Goal: Information Seeking & Learning: Compare options

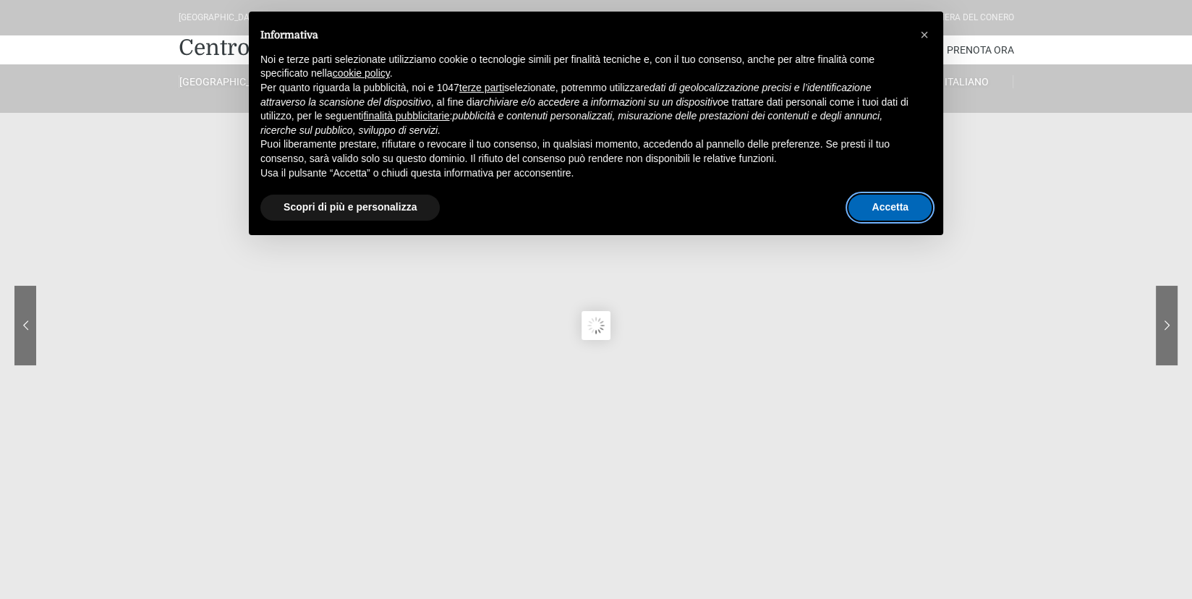
drag, startPoint x: 884, startPoint y: 201, endPoint x: 865, endPoint y: 192, distance: 21.4
click at [883, 201] on button "Accetta" at bounding box center [890, 208] width 83 height 26
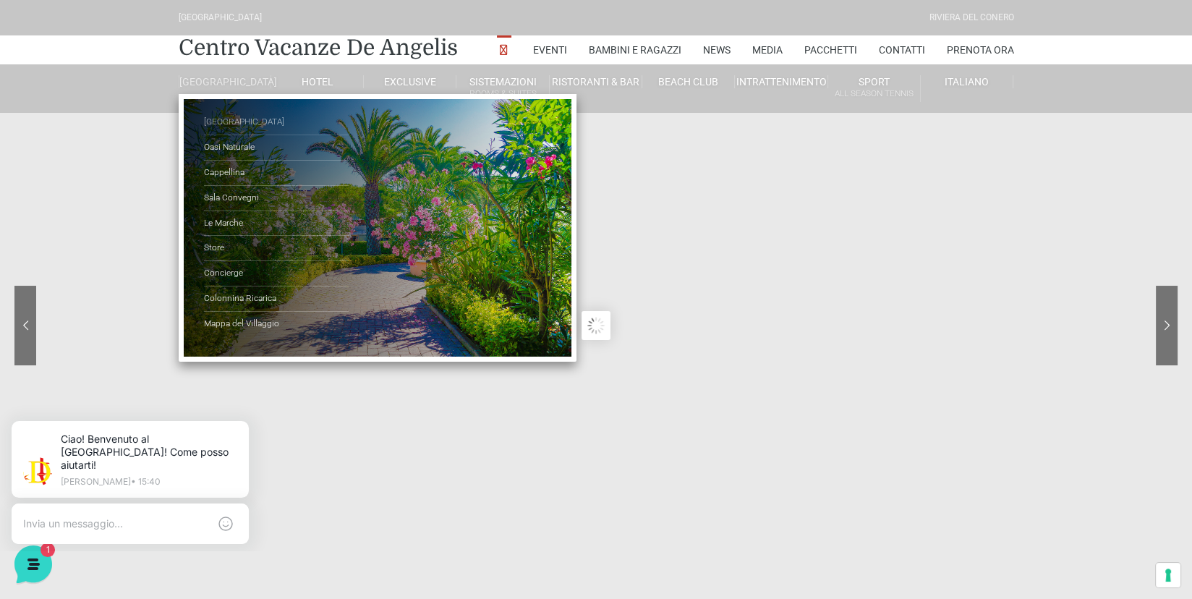
click at [231, 133] on link "[GEOGRAPHIC_DATA]" at bounding box center [276, 122] width 145 height 25
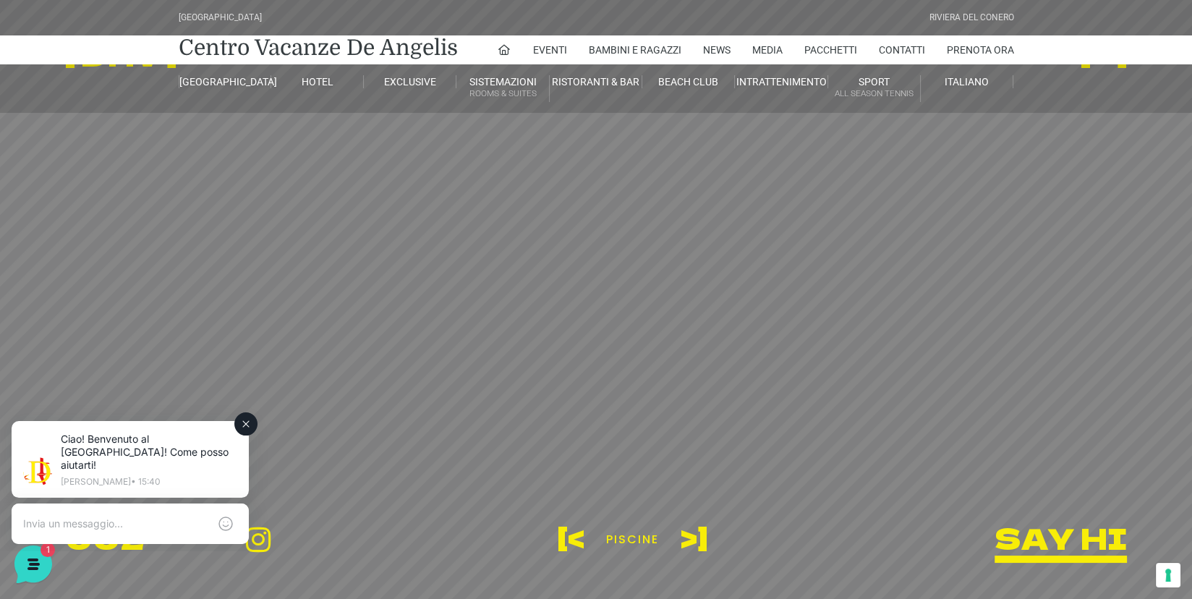
click at [247, 425] on icon at bounding box center [246, 424] width 6 height 6
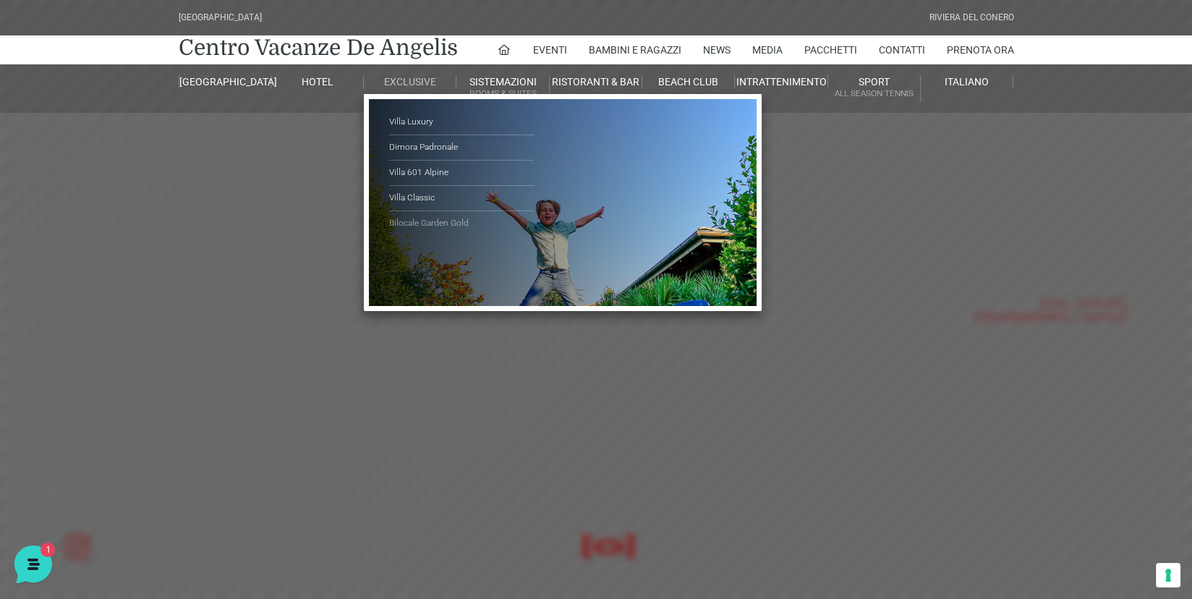
click at [404, 222] on link "Bilocale Garden Gold" at bounding box center [461, 223] width 145 height 25
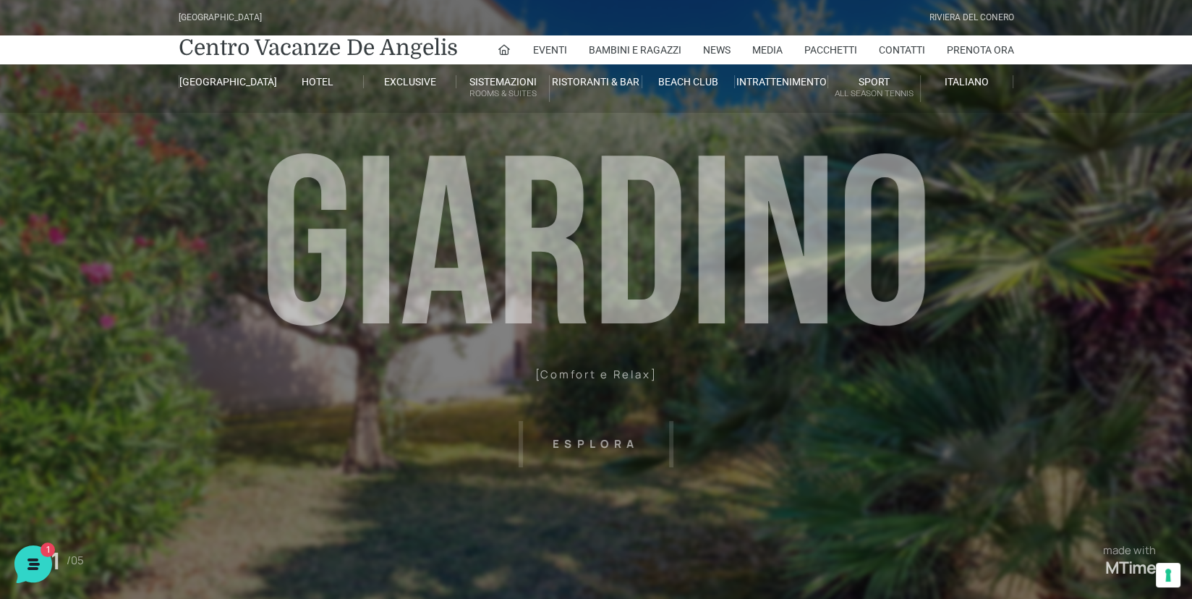
click at [578, 443] on header "[GEOGRAPHIC_DATA] [GEOGRAPHIC_DATA] Centro Vacanze [GEOGRAPHIC_DATA] Eventi Mis…" at bounding box center [596, 325] width 1192 height 651
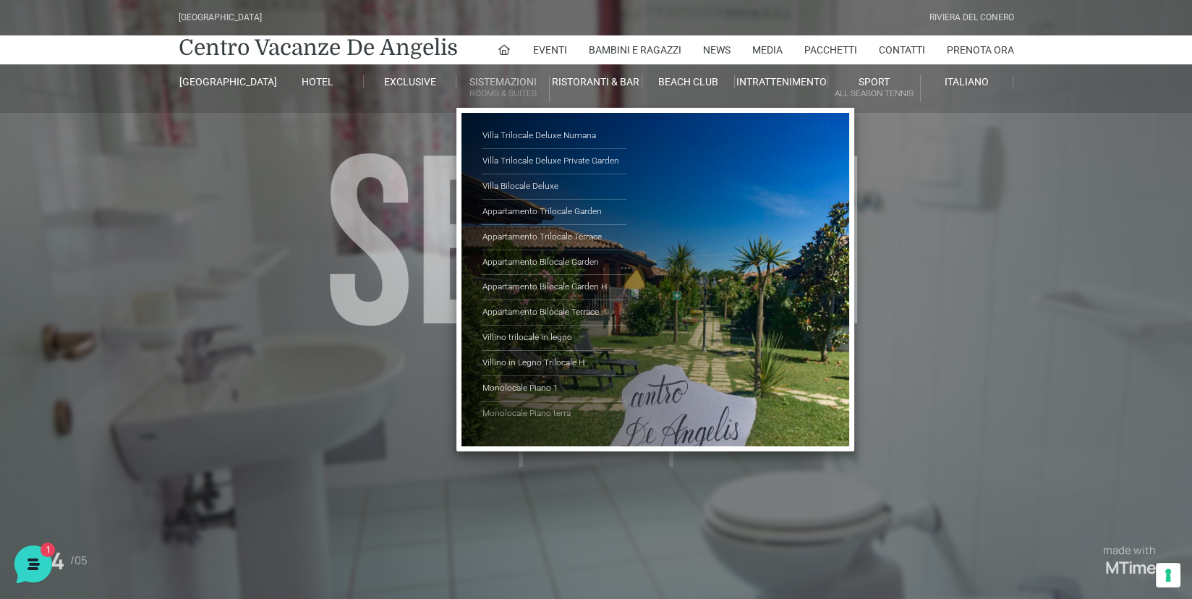
click at [502, 410] on link "Monolocale Piano terra" at bounding box center [554, 414] width 145 height 25
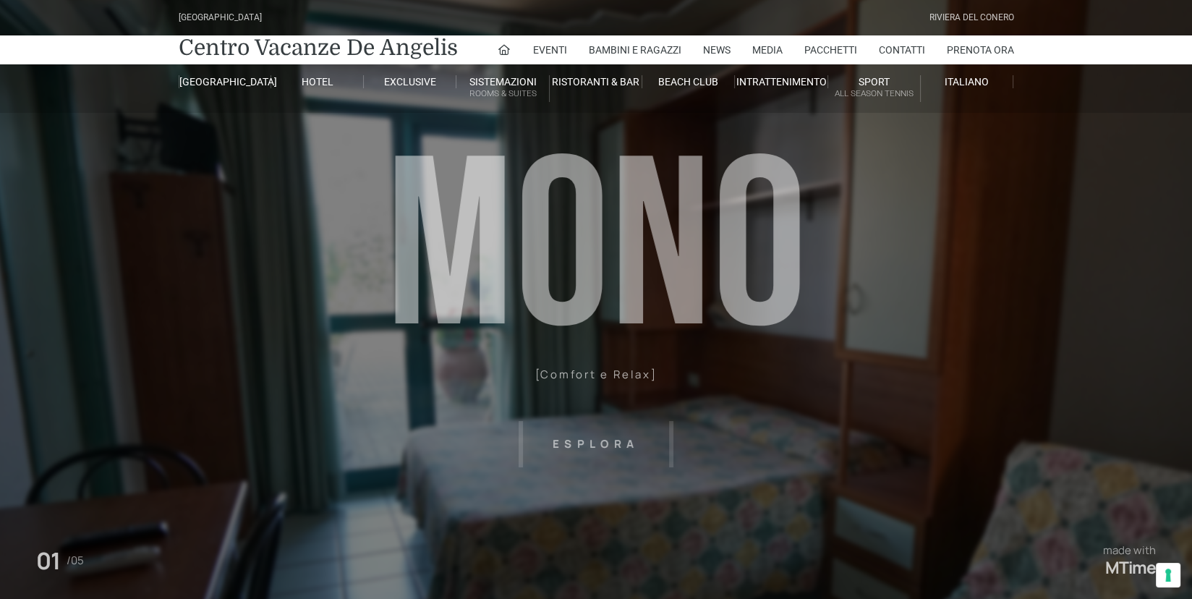
click at [590, 436] on header "[GEOGRAPHIC_DATA] [GEOGRAPHIC_DATA] Centro Vacanze [GEOGRAPHIC_DATA] Eventi Mis…" at bounding box center [596, 325] width 1192 height 651
click at [590, 448] on header "[GEOGRAPHIC_DATA] [GEOGRAPHIC_DATA] Centro Vacanze [GEOGRAPHIC_DATA] Eventi Mis…" at bounding box center [596, 325] width 1192 height 651
click at [588, 373] on header "Villaggio Hotel Resort Riviera Del Conero Centro Vacanze De Angelis Eventi Miss…" at bounding box center [596, 325] width 1192 height 651
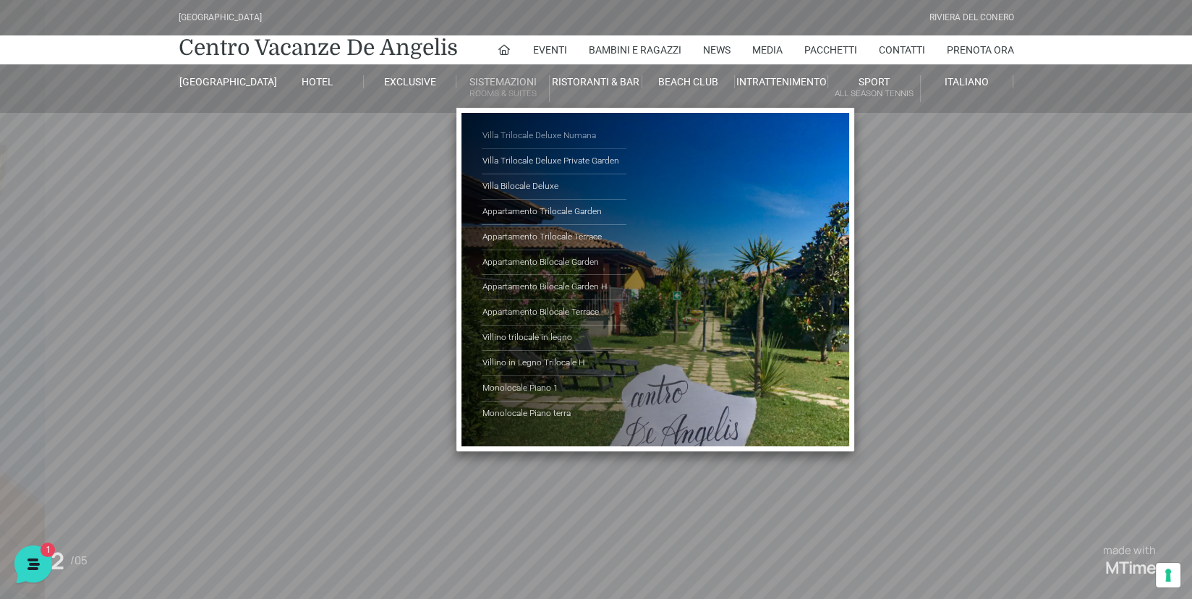
click at [504, 137] on link "Villa Trilocale Deluxe Numana" at bounding box center [554, 136] width 145 height 25
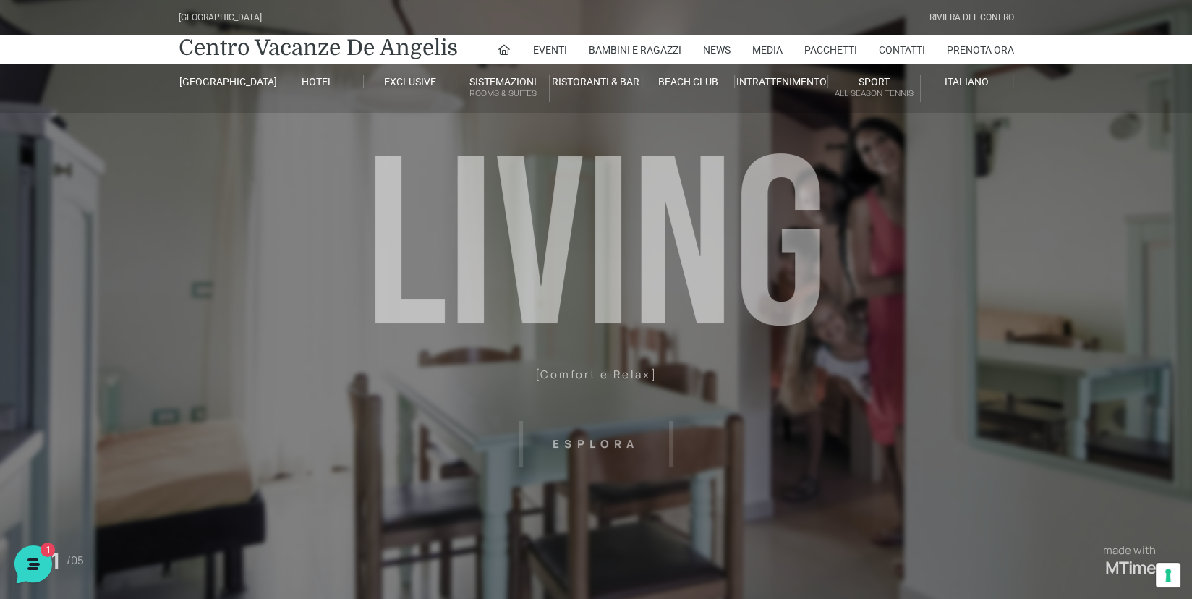
click at [580, 438] on header "[GEOGRAPHIC_DATA] [GEOGRAPHIC_DATA] Centro Vacanze [GEOGRAPHIC_DATA] Eventi Mis…" at bounding box center [596, 325] width 1192 height 651
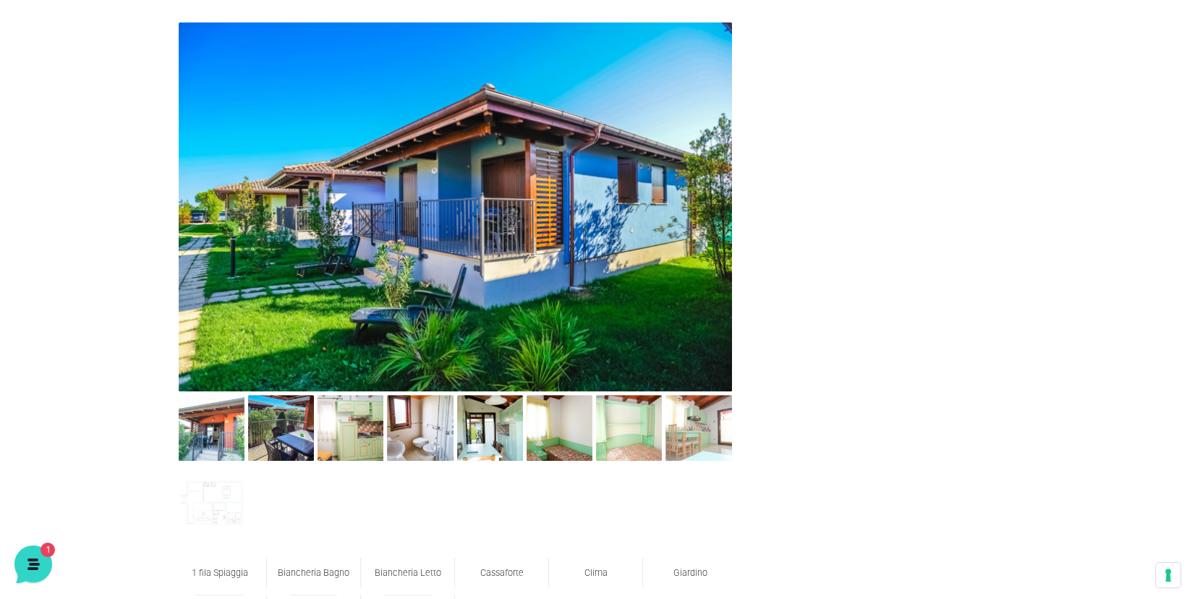
scroll to position [651, 0]
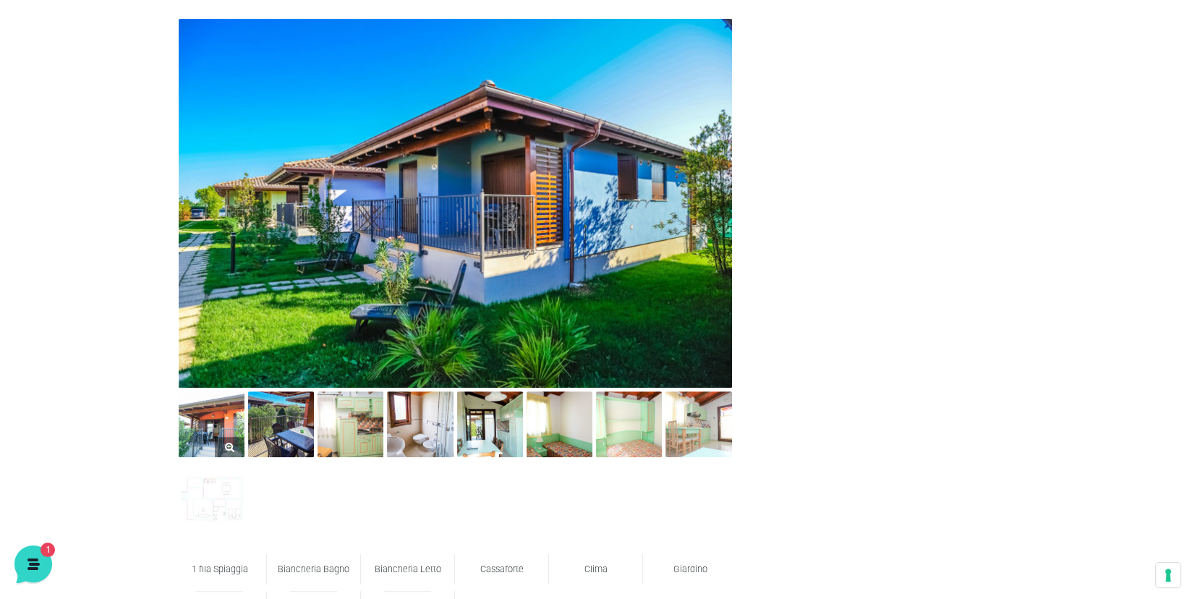
click at [200, 433] on img at bounding box center [212, 424] width 66 height 66
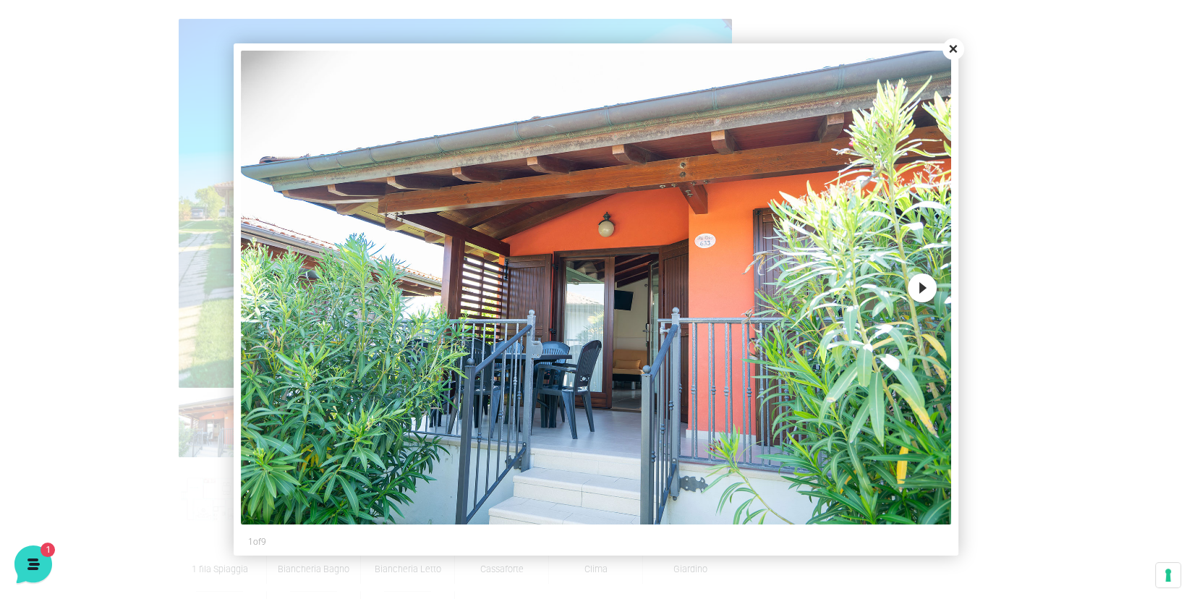
click at [921, 287] on button "Next" at bounding box center [922, 288] width 29 height 29
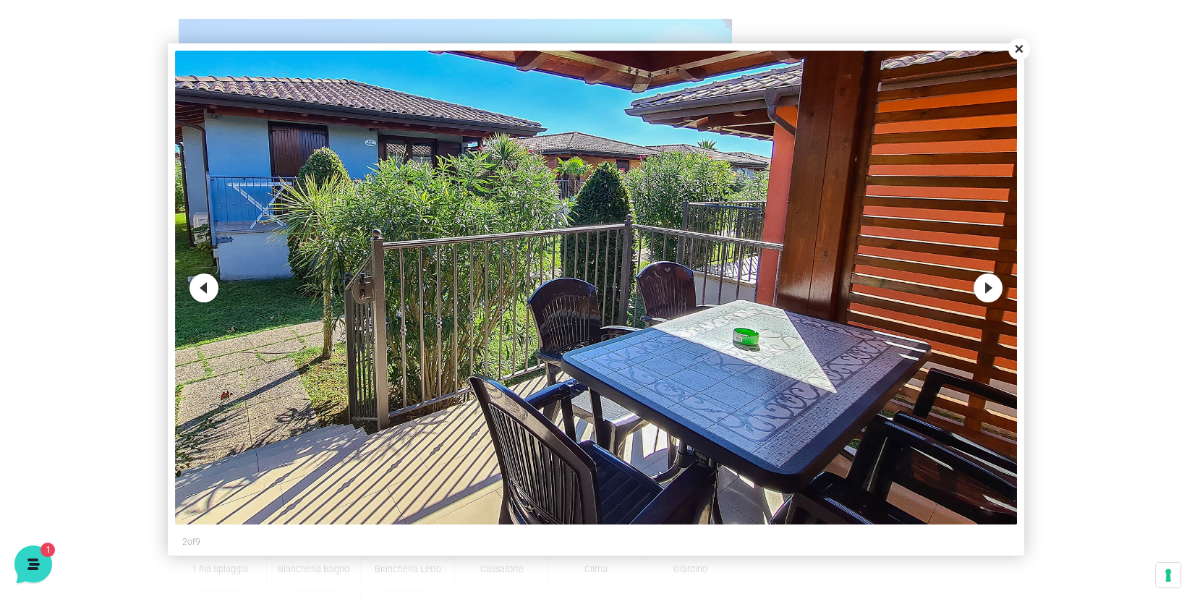
click at [921, 287] on img at bounding box center [596, 288] width 842 height 474
click at [984, 280] on button "Next" at bounding box center [988, 288] width 29 height 29
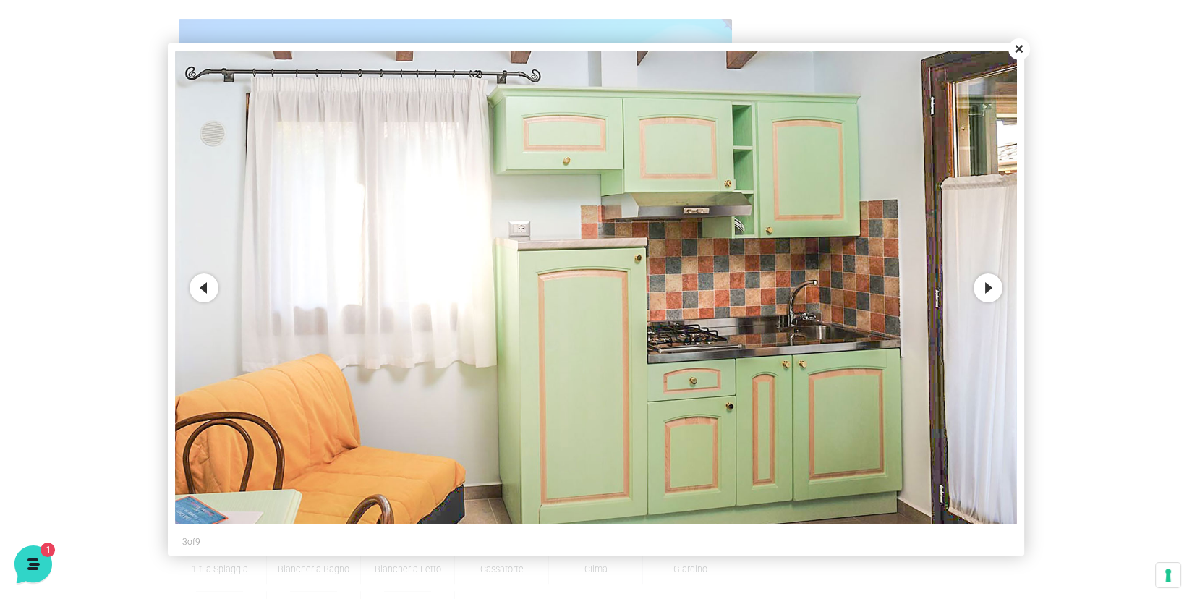
click at [988, 284] on button "Next" at bounding box center [988, 288] width 29 height 29
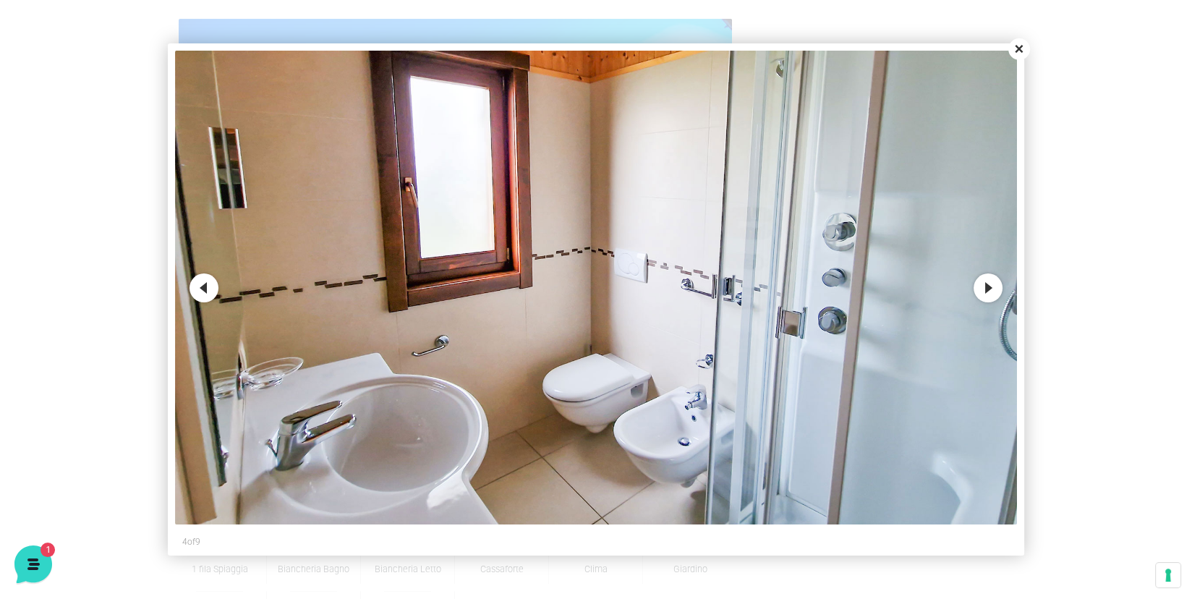
click at [988, 284] on button "Next" at bounding box center [988, 288] width 29 height 29
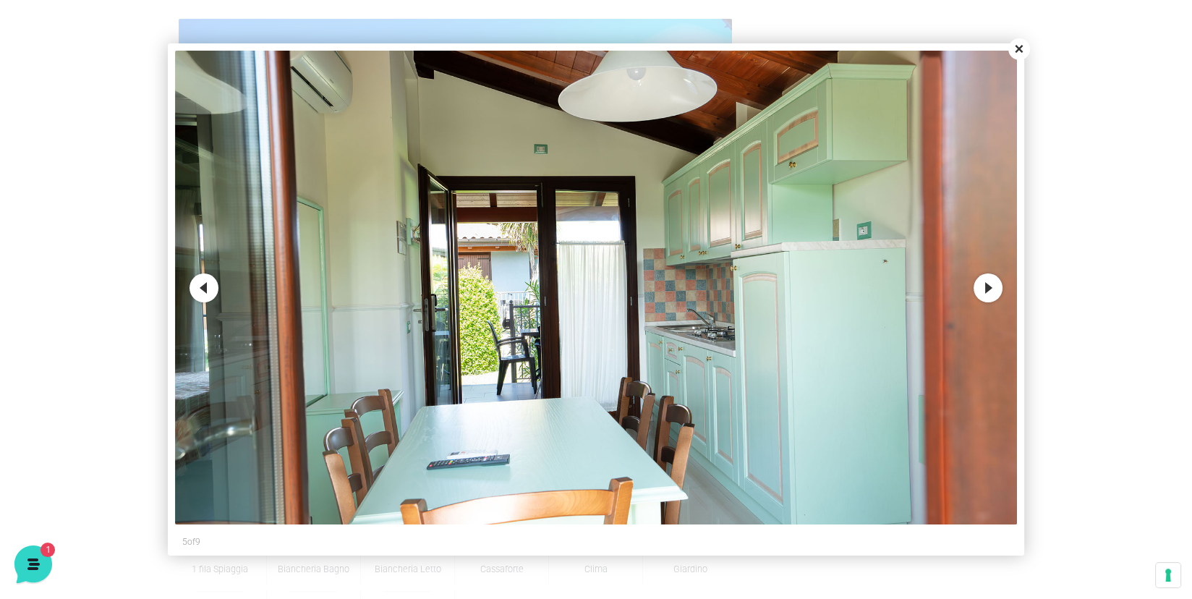
click at [988, 283] on button "Next" at bounding box center [988, 288] width 29 height 29
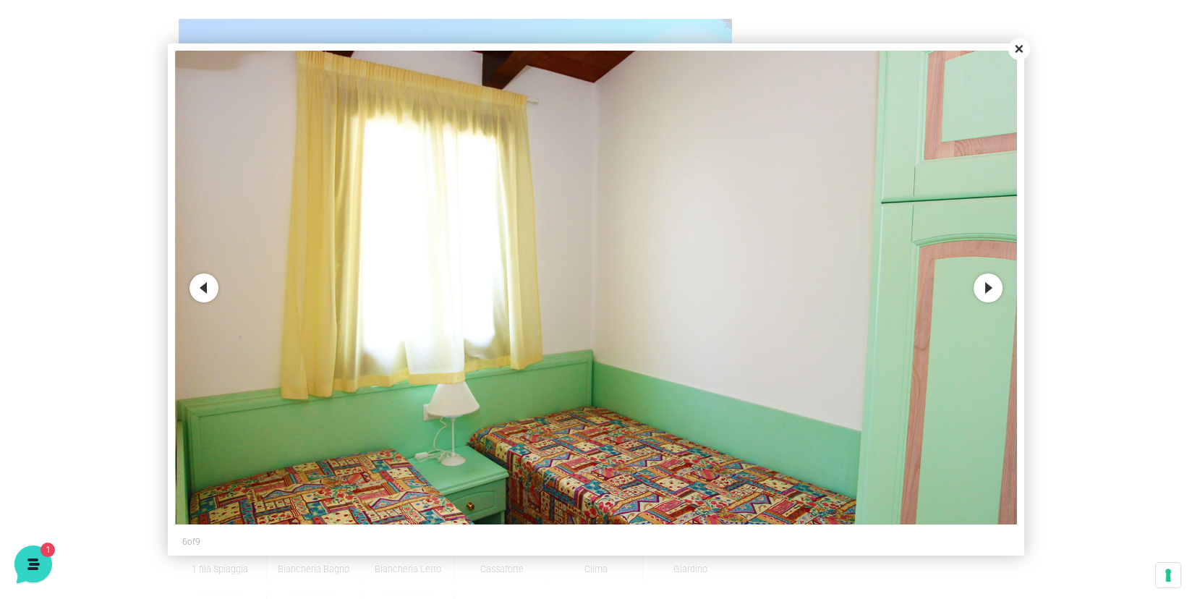
click at [988, 283] on button "Next" at bounding box center [988, 288] width 29 height 29
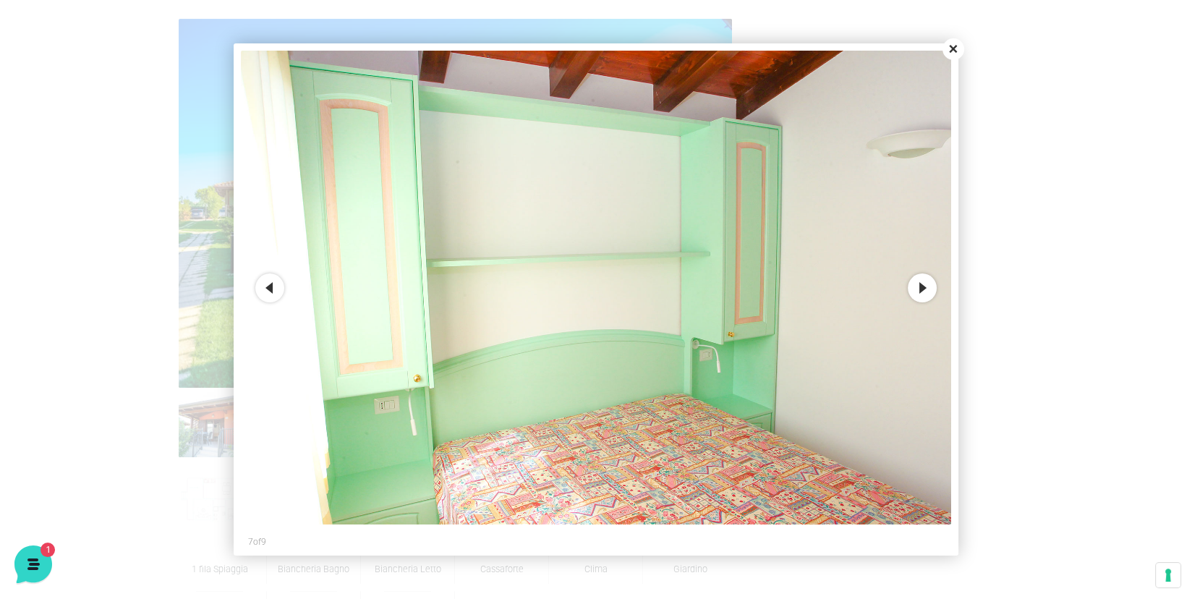
click at [919, 287] on button "Next" at bounding box center [922, 288] width 29 height 29
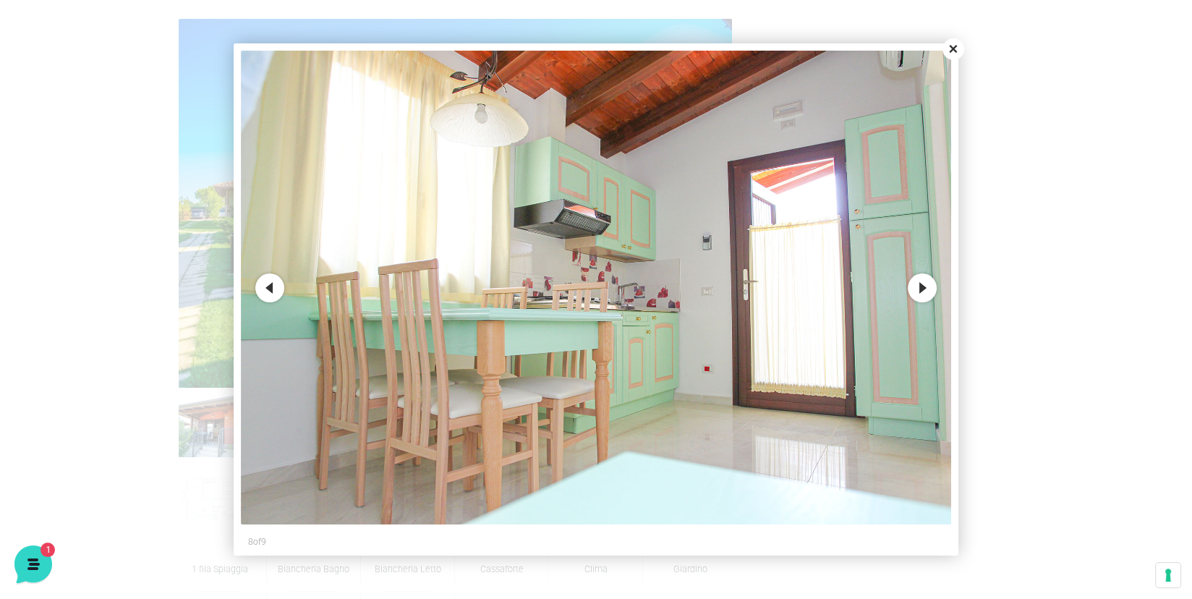
click at [919, 287] on button "Next" at bounding box center [922, 288] width 29 height 29
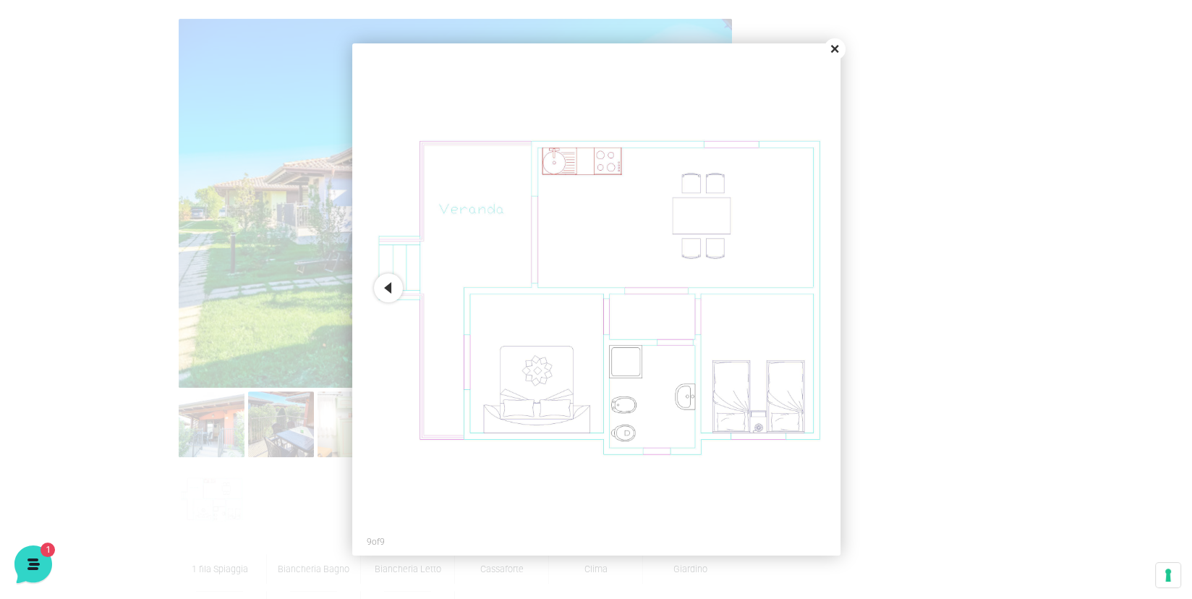
click at [840, 48] on button "Close" at bounding box center [835, 49] width 22 height 22
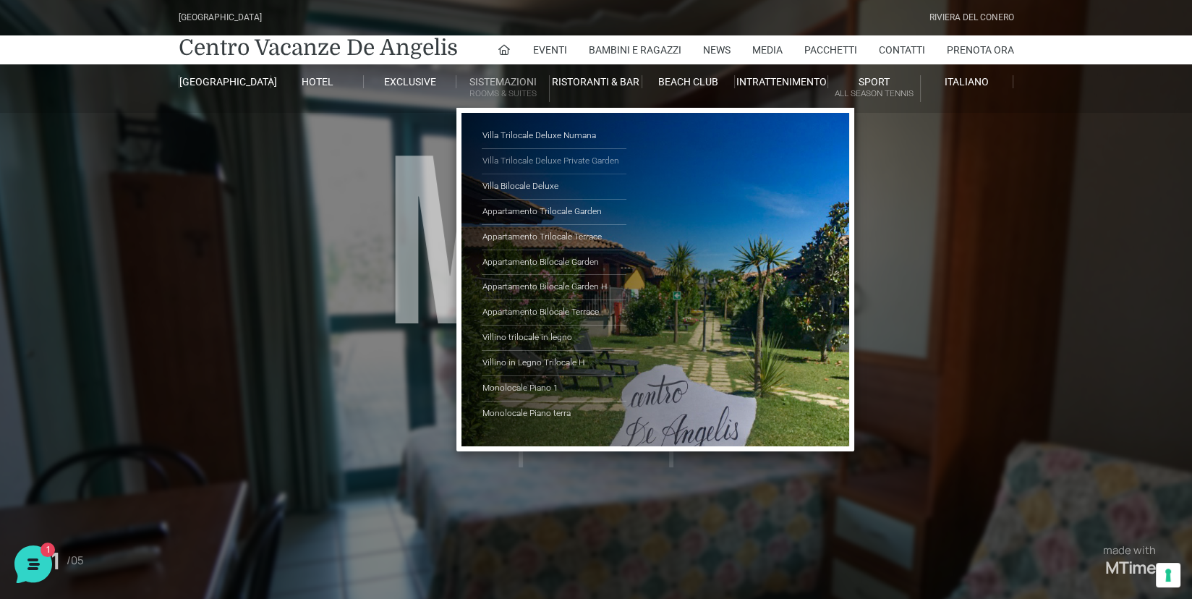
click at [503, 156] on link "Villa Trilocale Deluxe Private Garden" at bounding box center [554, 161] width 145 height 25
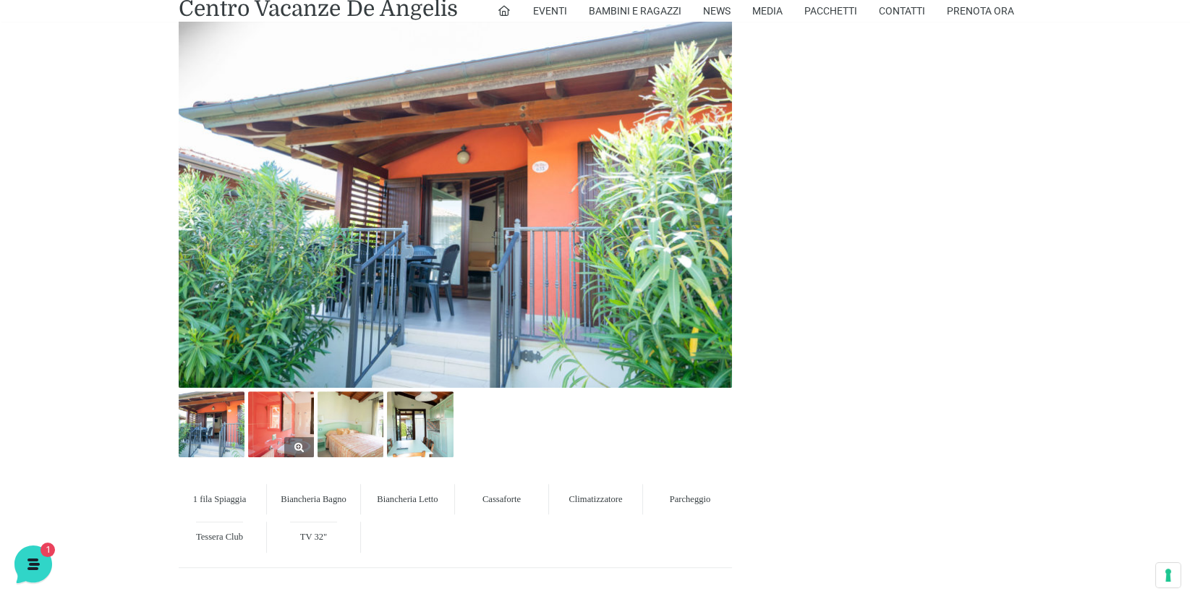
click at [282, 425] on img at bounding box center [281, 424] width 66 height 66
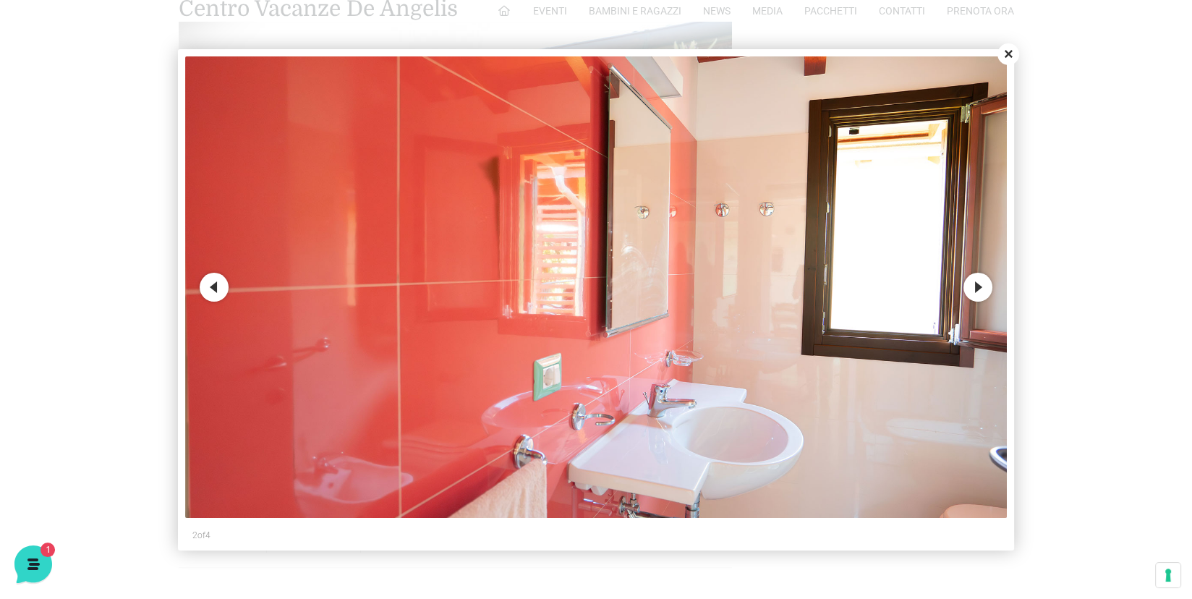
click at [981, 283] on button "Next" at bounding box center [978, 287] width 29 height 29
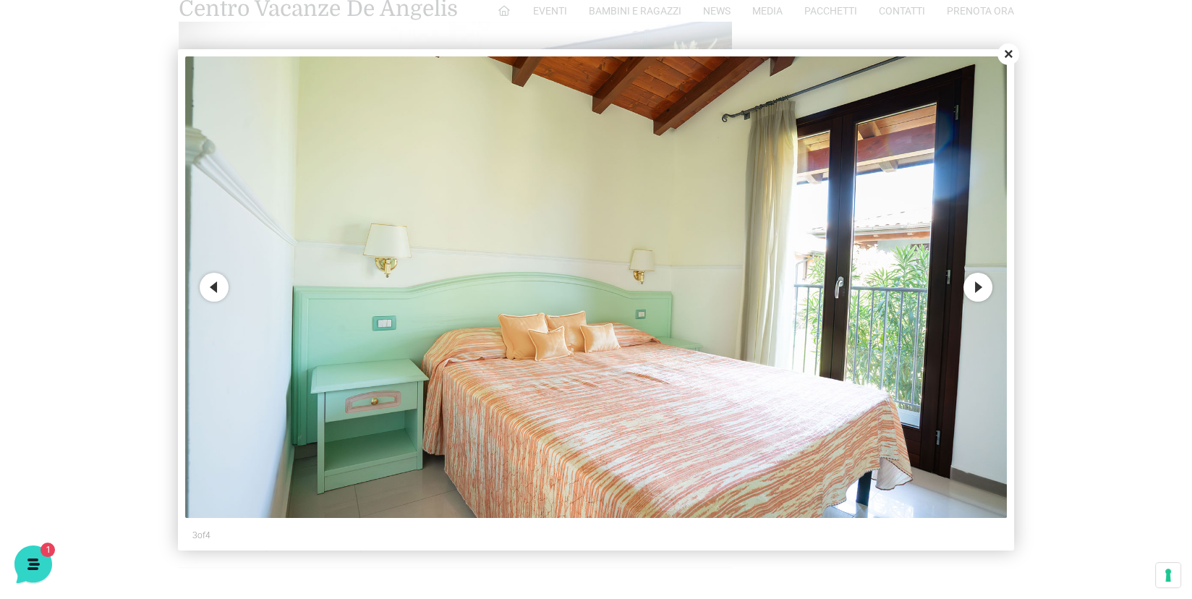
click at [981, 283] on button "Next" at bounding box center [978, 287] width 29 height 29
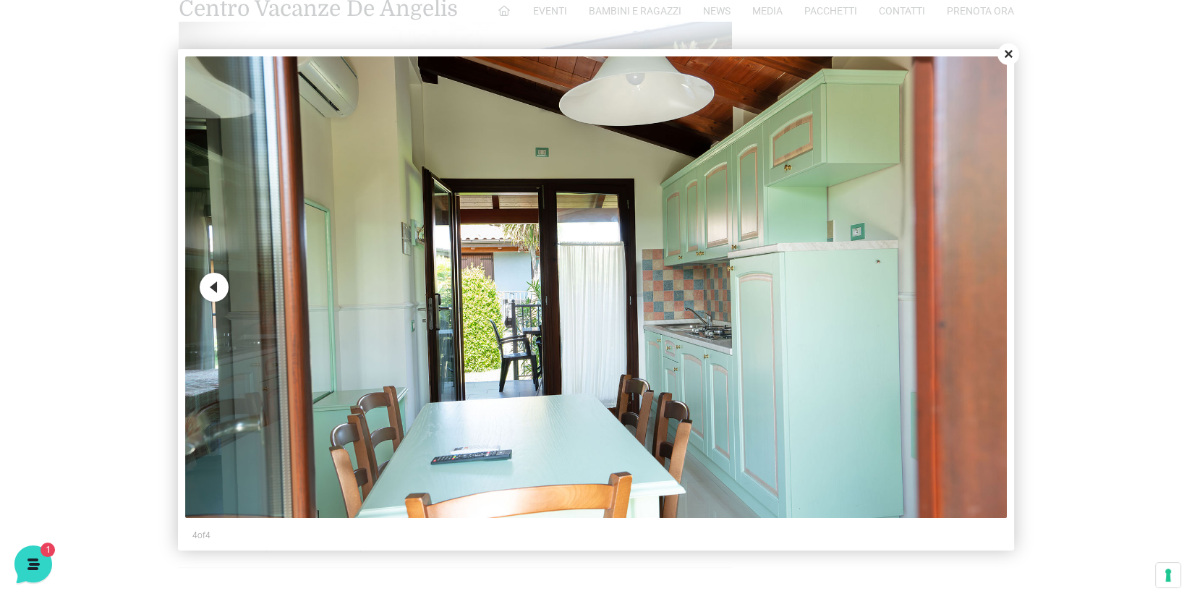
click at [981, 283] on img at bounding box center [596, 287] width 822 height 462
click at [1003, 55] on button "Close" at bounding box center [1009, 54] width 22 height 22
